Goal: Task Accomplishment & Management: Manage account settings

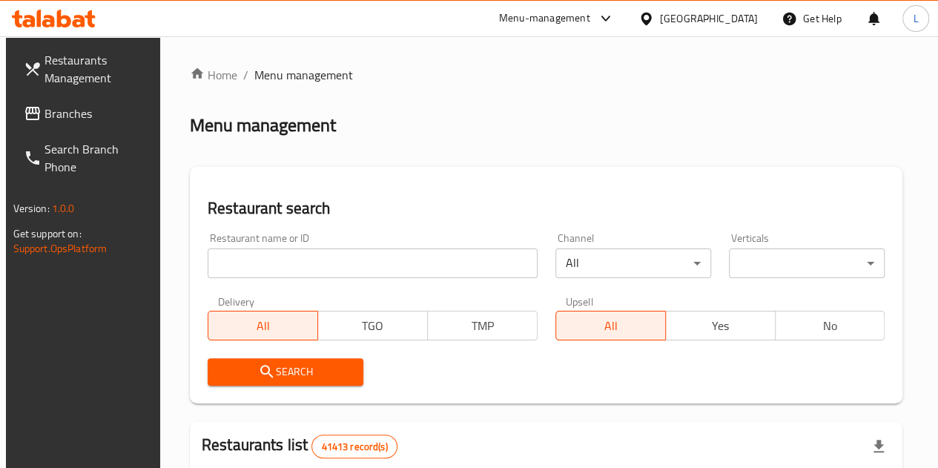
click at [58, 23] on icon at bounding box center [64, 19] width 14 height 18
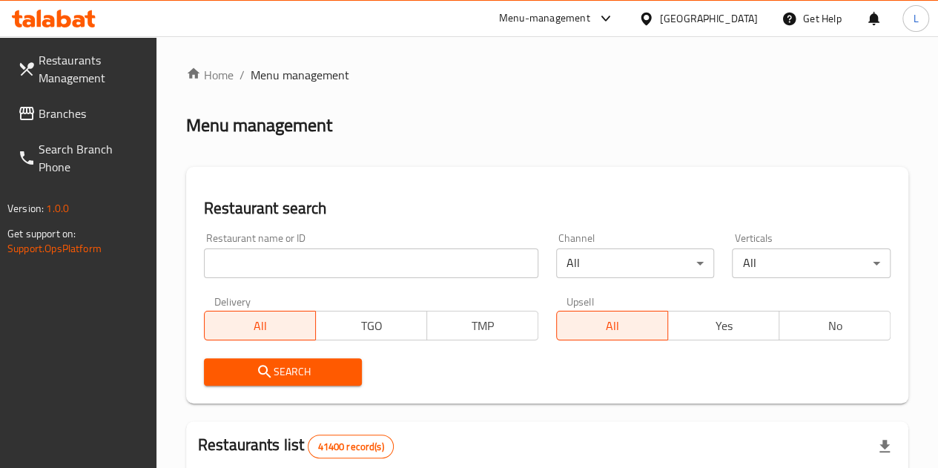
drag, startPoint x: 288, startPoint y: 265, endPoint x: 295, endPoint y: 266, distance: 7.6
click at [288, 265] on input "search" at bounding box center [371, 263] width 334 height 30
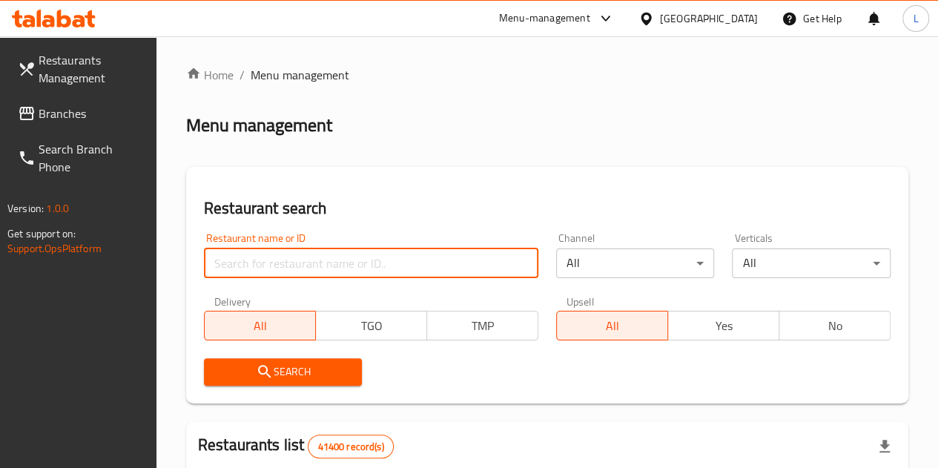
paste input "501589"
type input "501589"
click button "Search" at bounding box center [283, 371] width 159 height 27
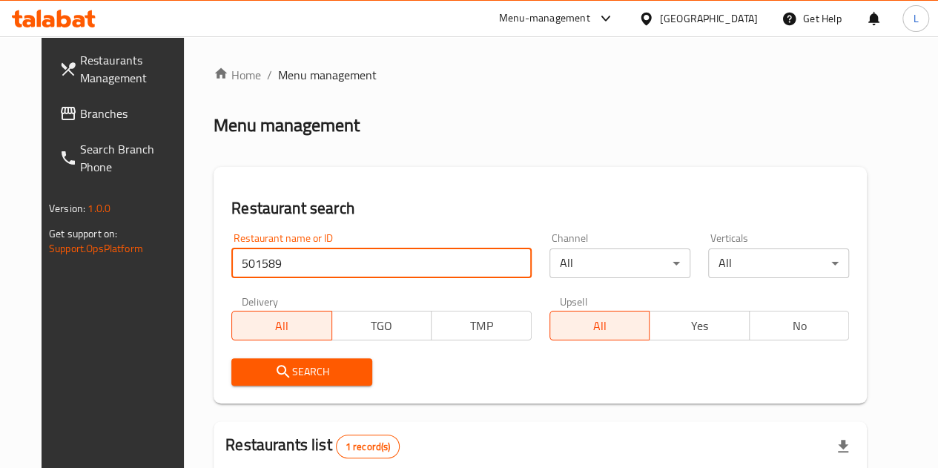
click at [626, 27] on div "Menu-management" at bounding box center [556, 19] width 139 height 36
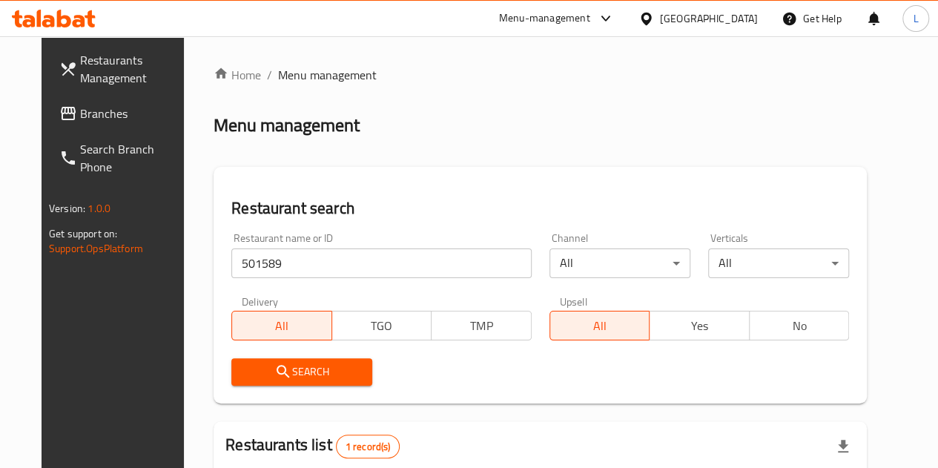
scroll to position [181, 0]
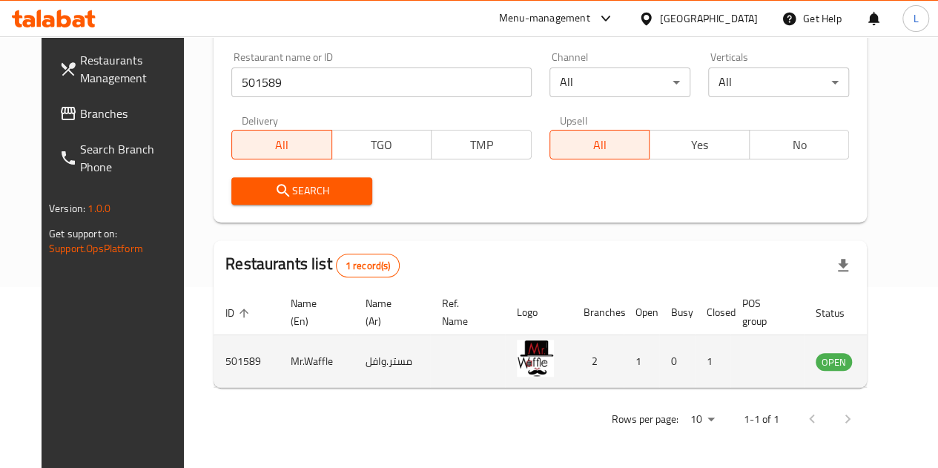
click at [893, 364] on icon "enhanced table" at bounding box center [902, 361] width 18 height 18
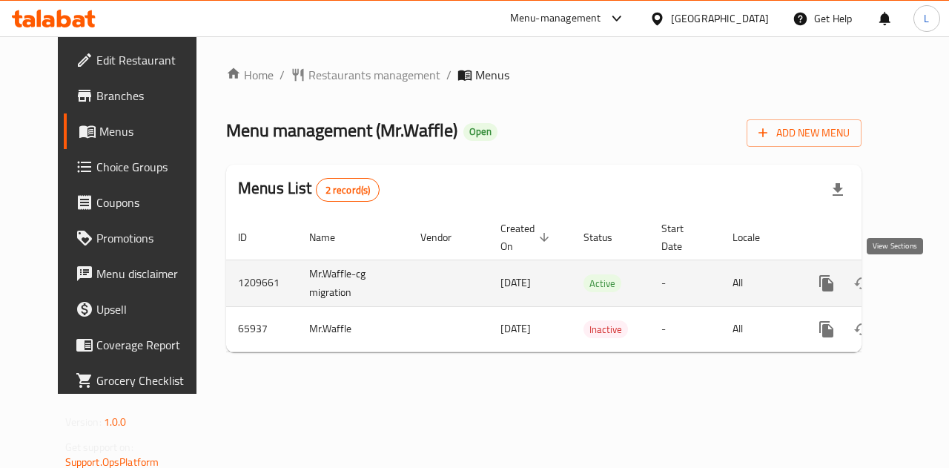
click at [924, 279] on icon "enhanced table" at bounding box center [933, 283] width 18 height 18
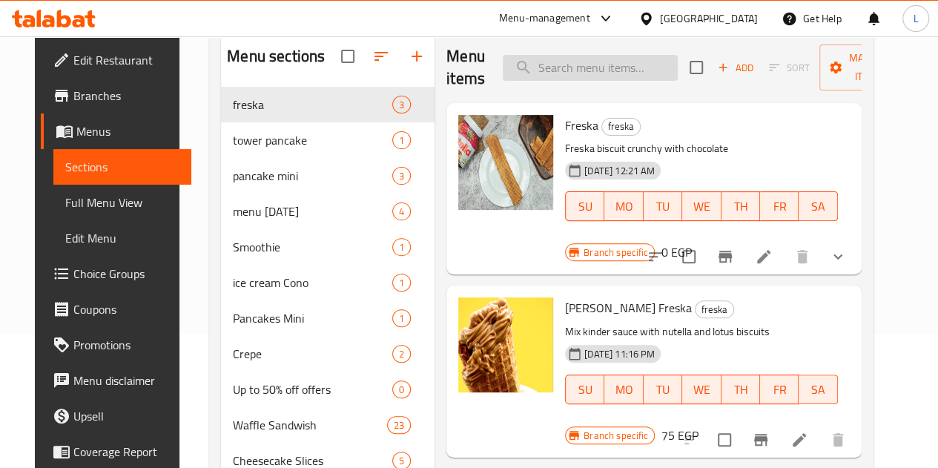
scroll to position [148, 0]
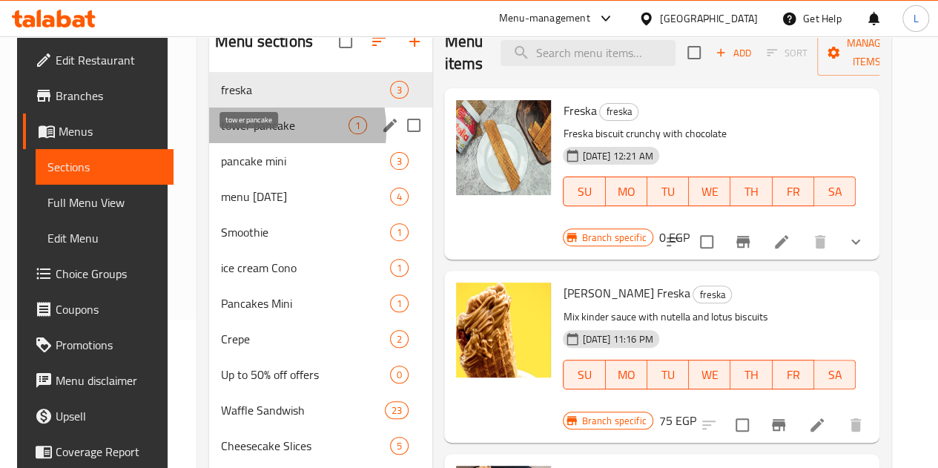
click at [243, 134] on span "tower pancake" at bounding box center [285, 125] width 128 height 18
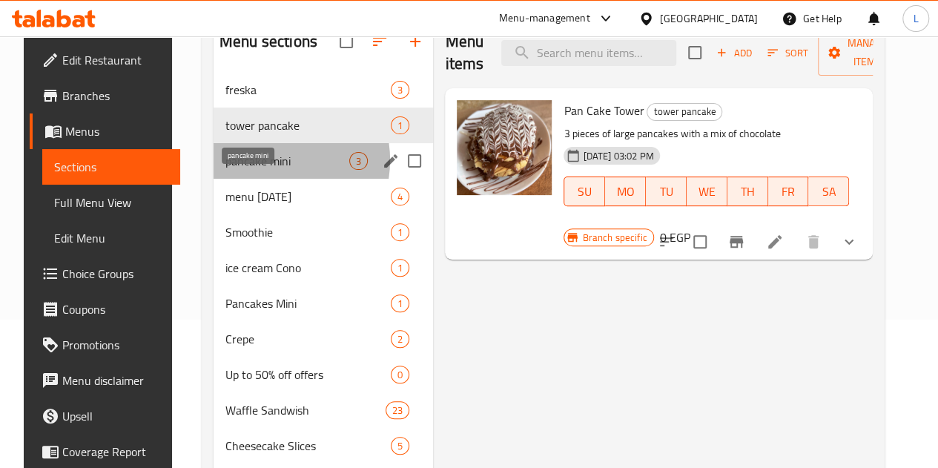
click at [254, 170] on span "pancake mini" at bounding box center [287, 161] width 124 height 18
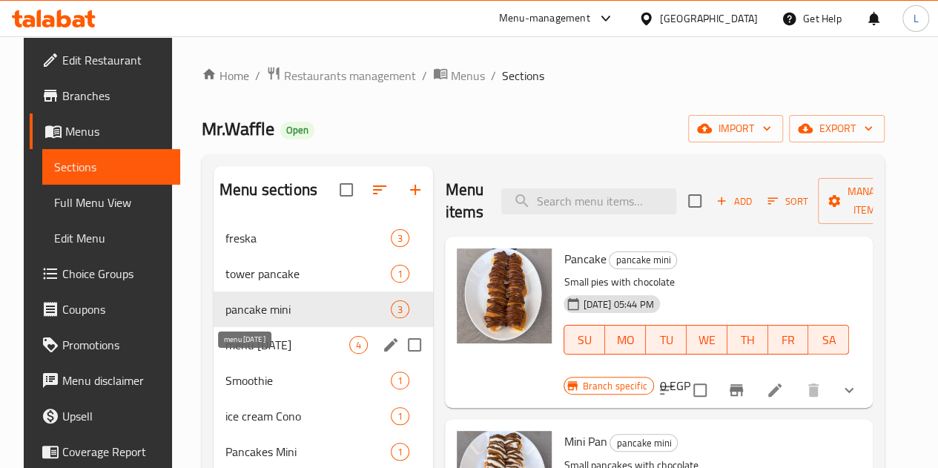
click at [237, 354] on span "menu Ramadan" at bounding box center [287, 345] width 124 height 18
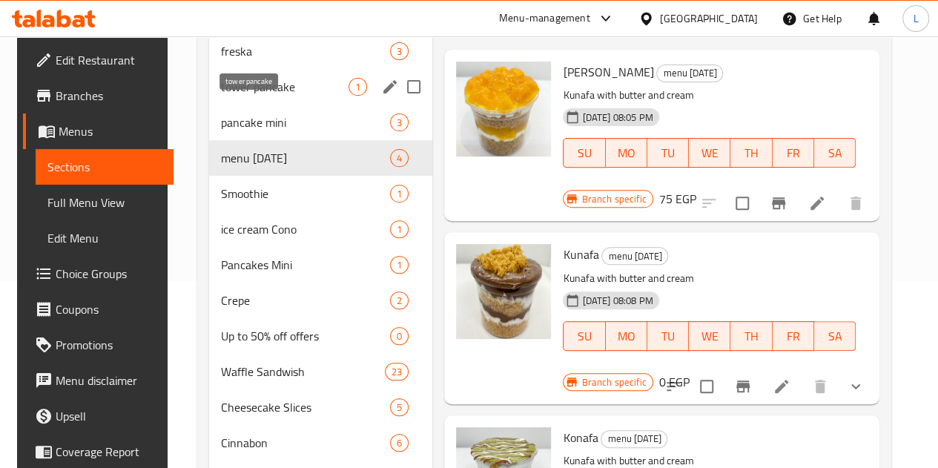
scroll to position [121, 0]
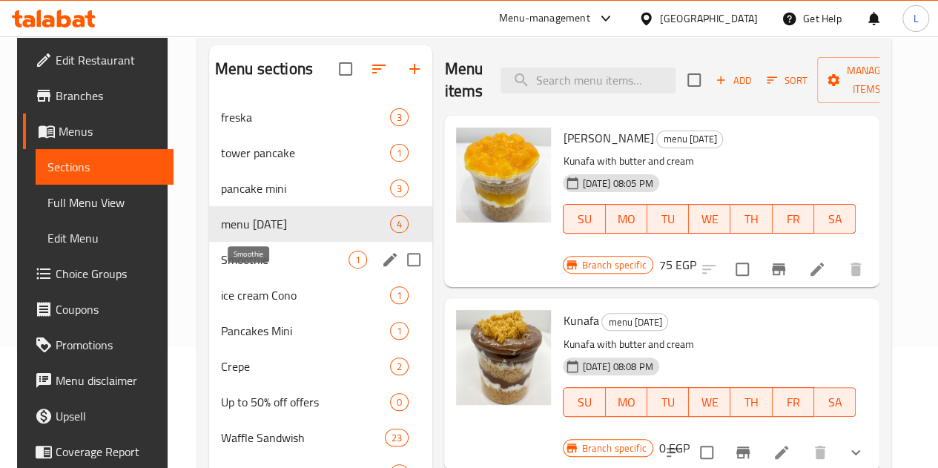
click at [257, 268] on span "Smoothie" at bounding box center [285, 260] width 128 height 18
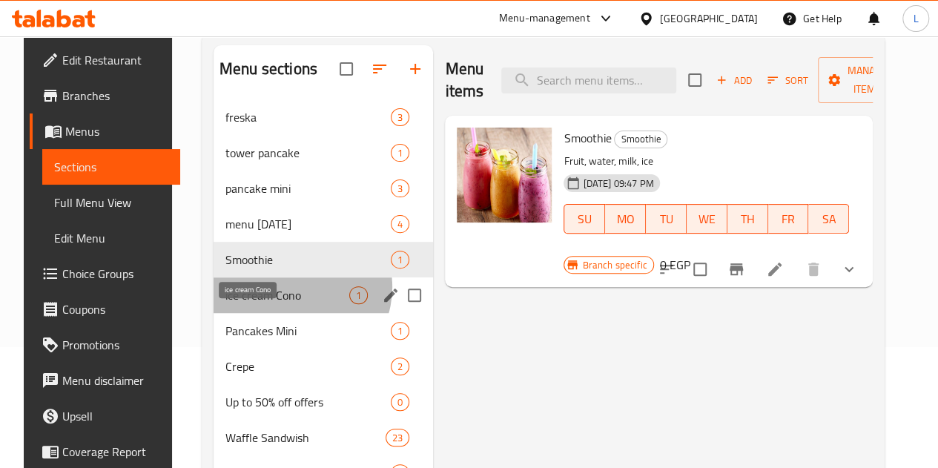
click at [280, 304] on span "ice cream Cono" at bounding box center [287, 295] width 124 height 18
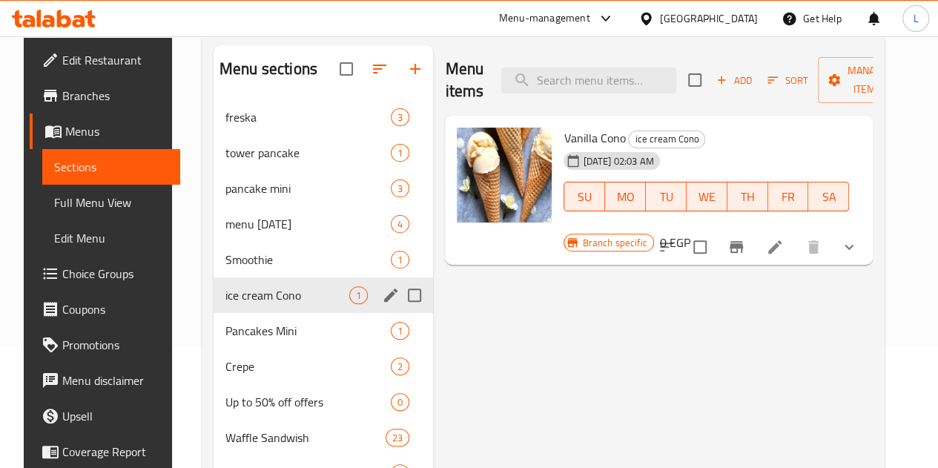
click at [271, 313] on div "ice cream Cono 1" at bounding box center [323, 295] width 219 height 36
click at [270, 340] on span "Pancakes Mini" at bounding box center [287, 331] width 124 height 18
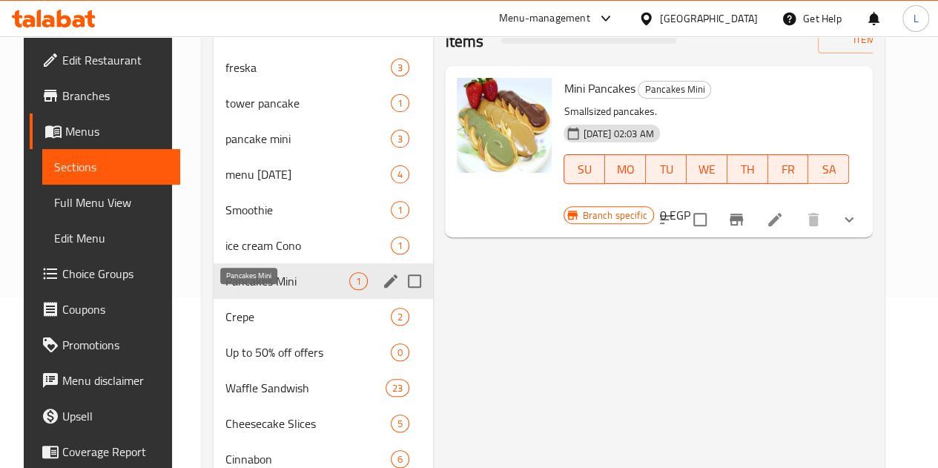
scroll to position [195, 0]
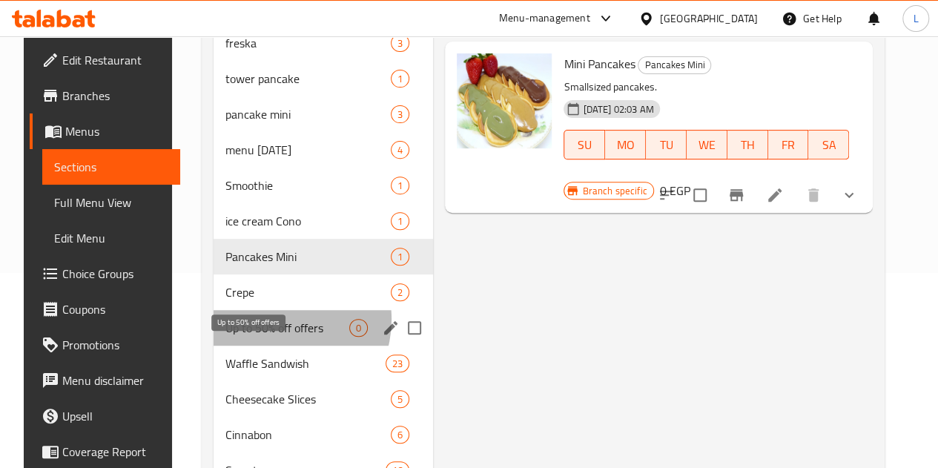
click at [265, 337] on span "Up to 50% off offers" at bounding box center [287, 328] width 124 height 18
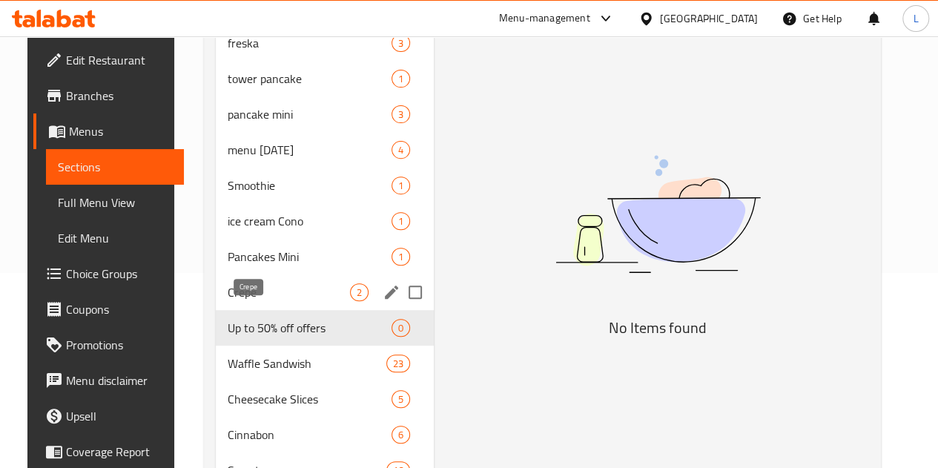
click at [257, 301] on span "Crepe" at bounding box center [289, 292] width 122 height 18
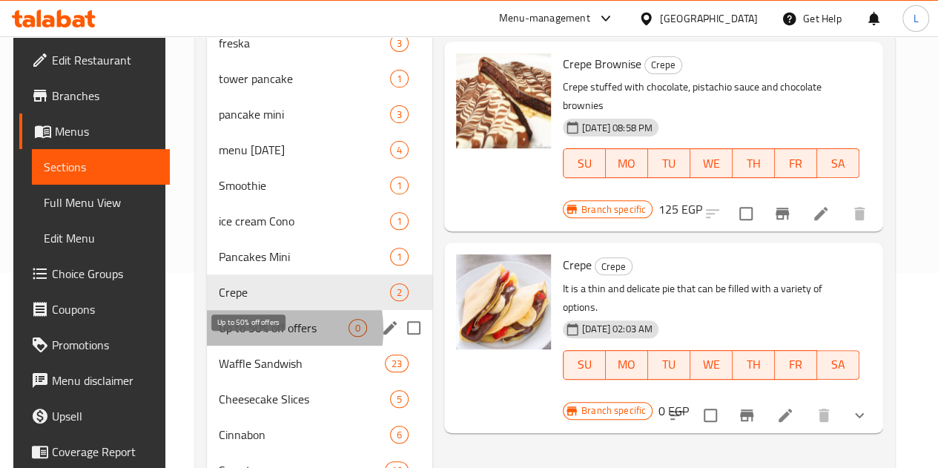
click at [254, 337] on span "Up to 50% off offers" at bounding box center [284, 328] width 130 height 18
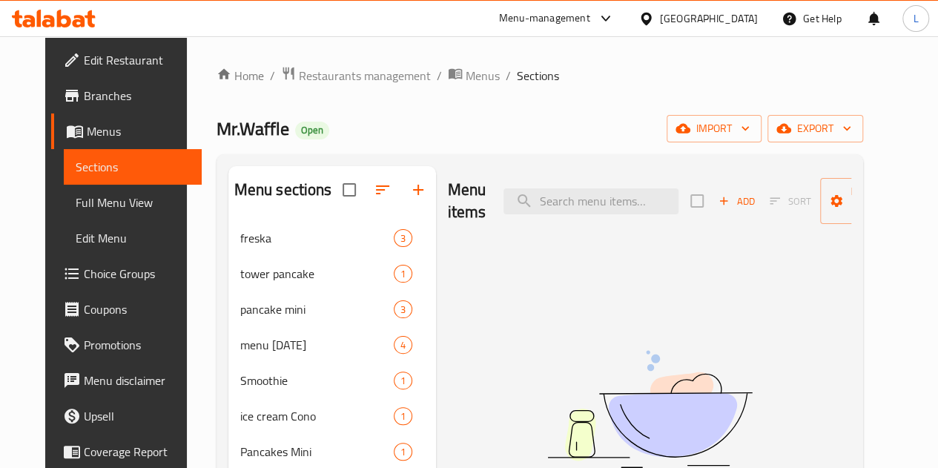
click at [96, 96] on span "Branches" at bounding box center [137, 96] width 106 height 18
